Goal: Information Seeking & Learning: Learn about a topic

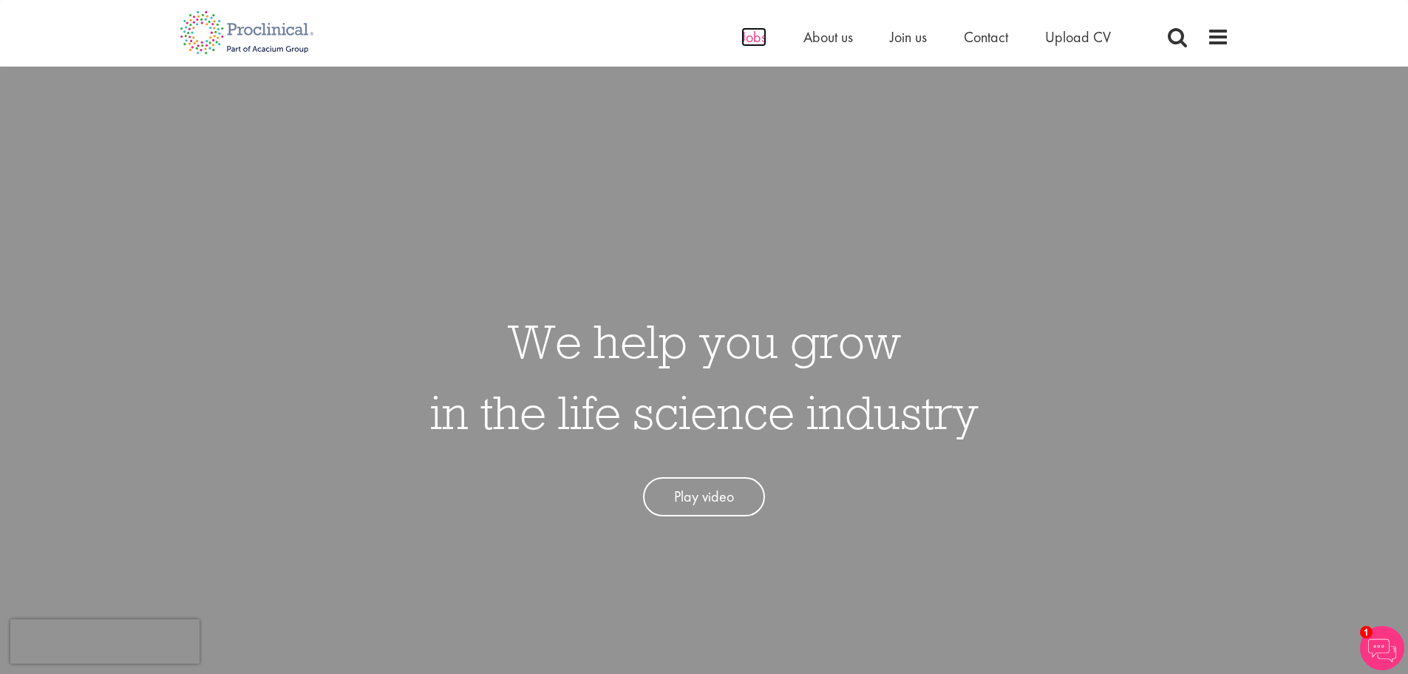
click at [759, 42] on span "Jobs" at bounding box center [754, 36] width 25 height 19
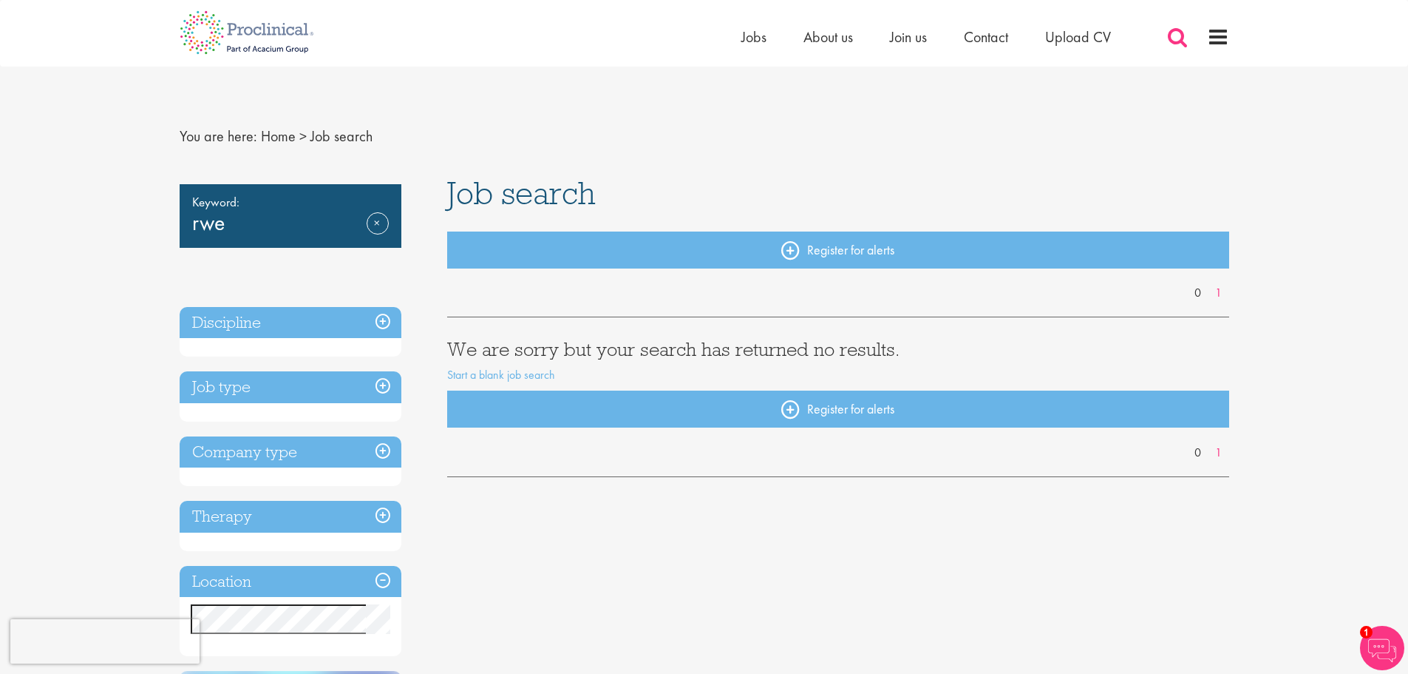
click at [1169, 30] on span at bounding box center [1178, 37] width 22 height 22
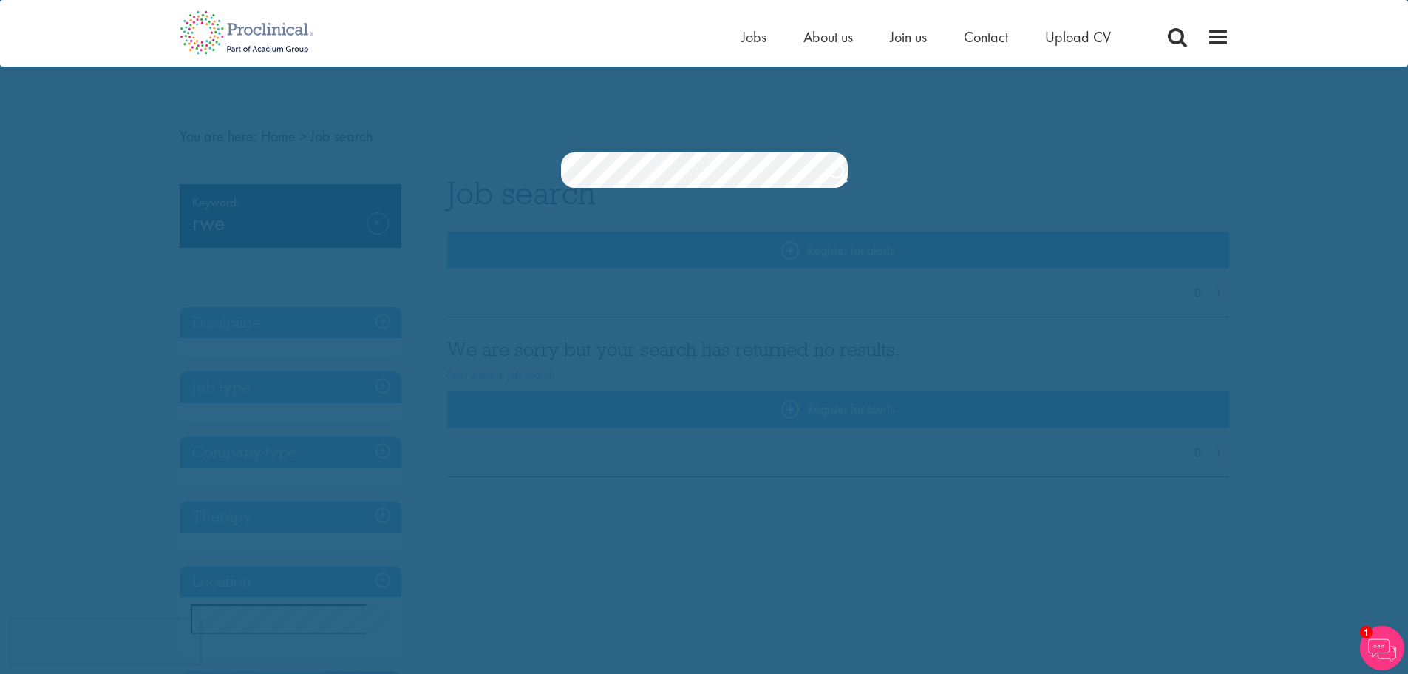
click at [692, 97] on div "Jobs Search" at bounding box center [704, 131] width 1408 height 113
click at [197, 33] on img at bounding box center [247, 32] width 157 height 65
